Goal: Transaction & Acquisition: Book appointment/travel/reservation

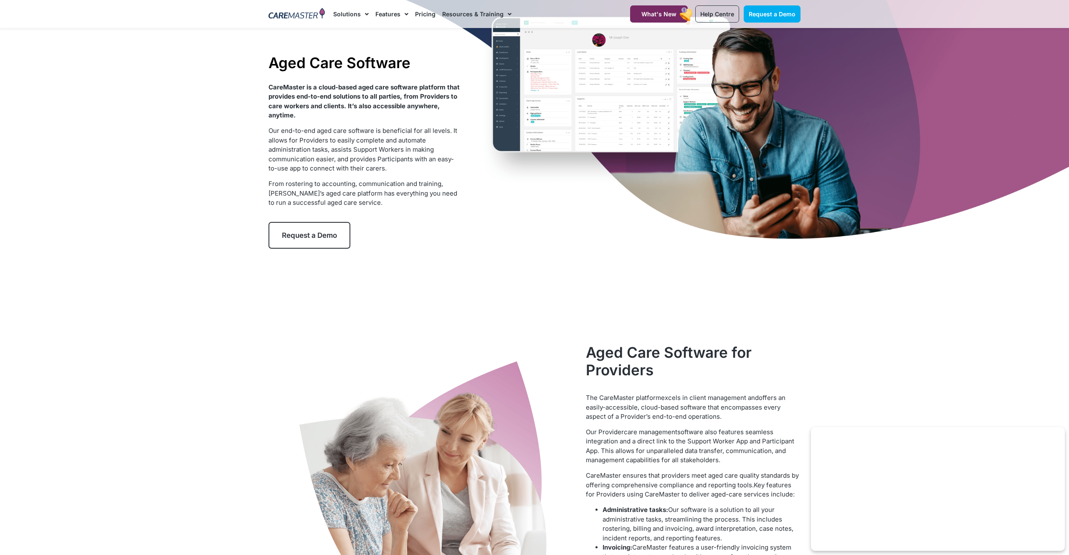
scroll to position [56, 0]
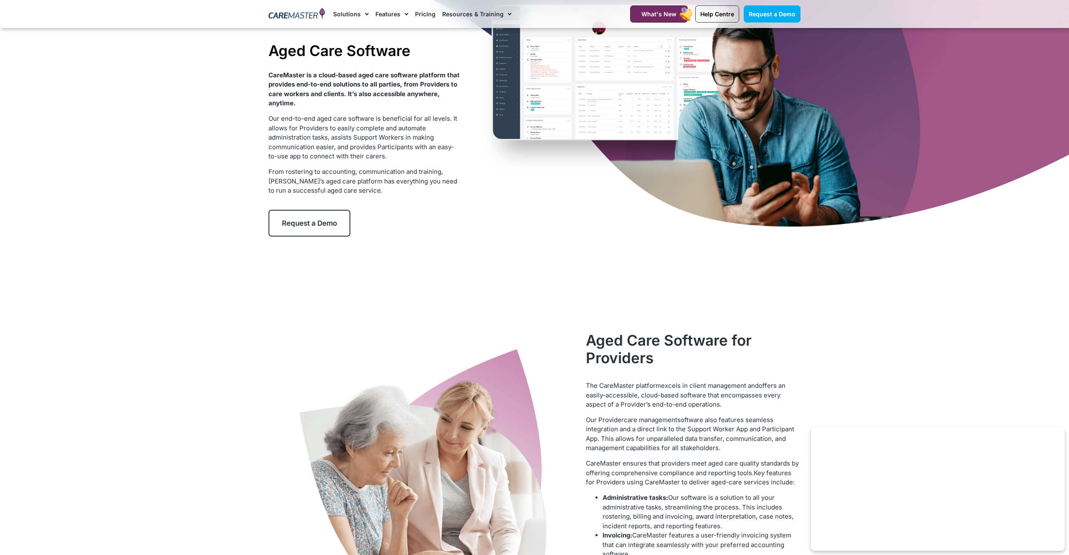
click at [515, 130] on div "Aged Care Software CareMaster is a cloud-based aged care software platform that…" at bounding box center [534, 139] width 540 height 334
click at [312, 221] on span "Request a Demo" at bounding box center [309, 223] width 55 height 8
click at [420, 19] on link "Pricing" at bounding box center [425, 14] width 20 height 28
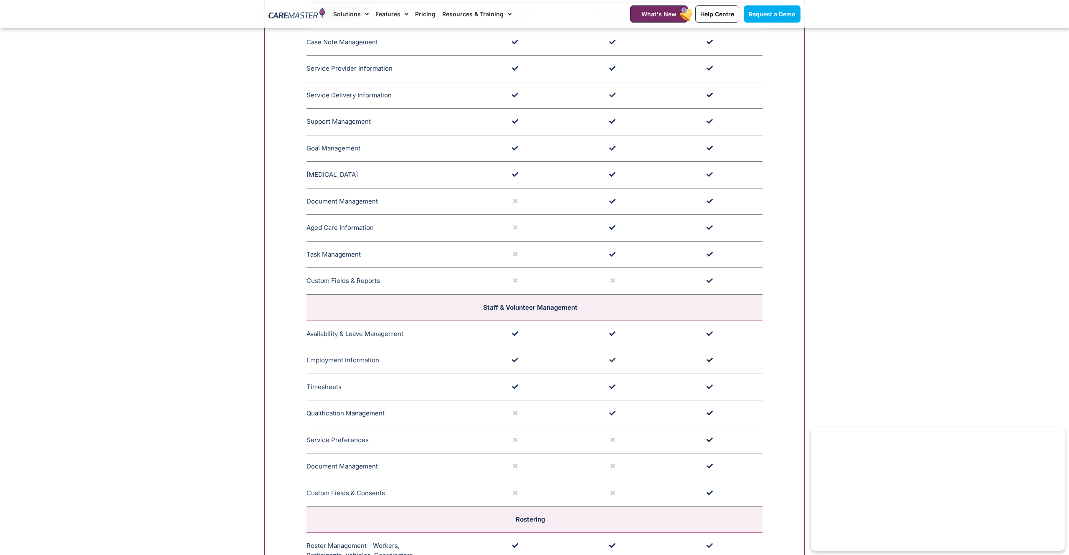
scroll to position [871, 0]
